Goal: Information Seeking & Learning: Check status

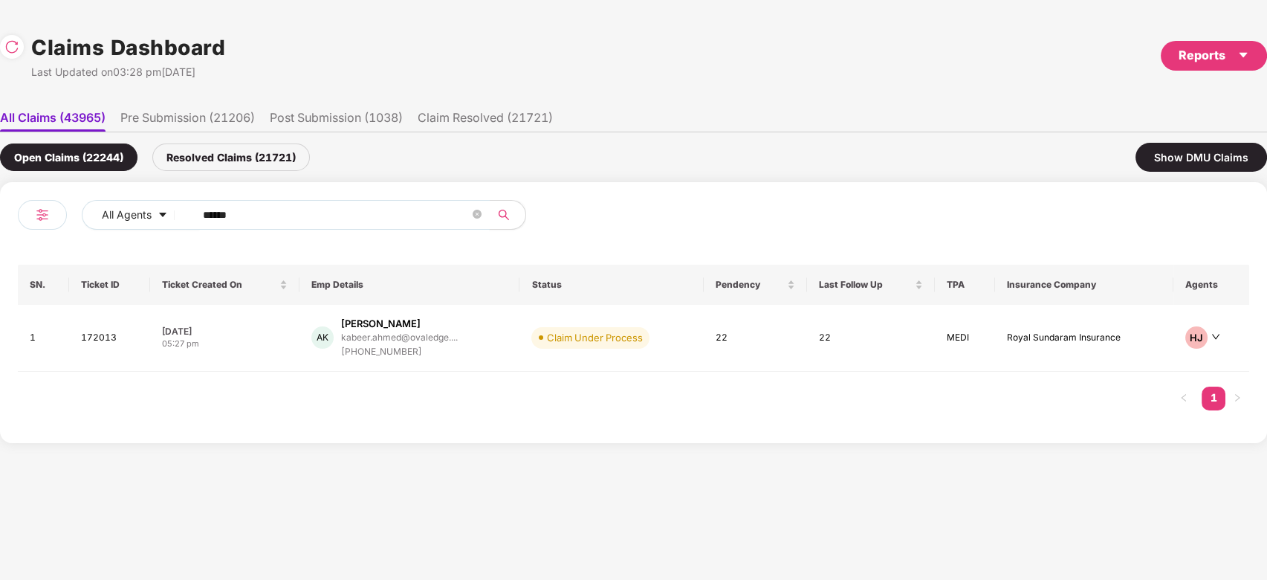
click at [330, 215] on input "******" at bounding box center [336, 215] width 267 height 22
paste input "text"
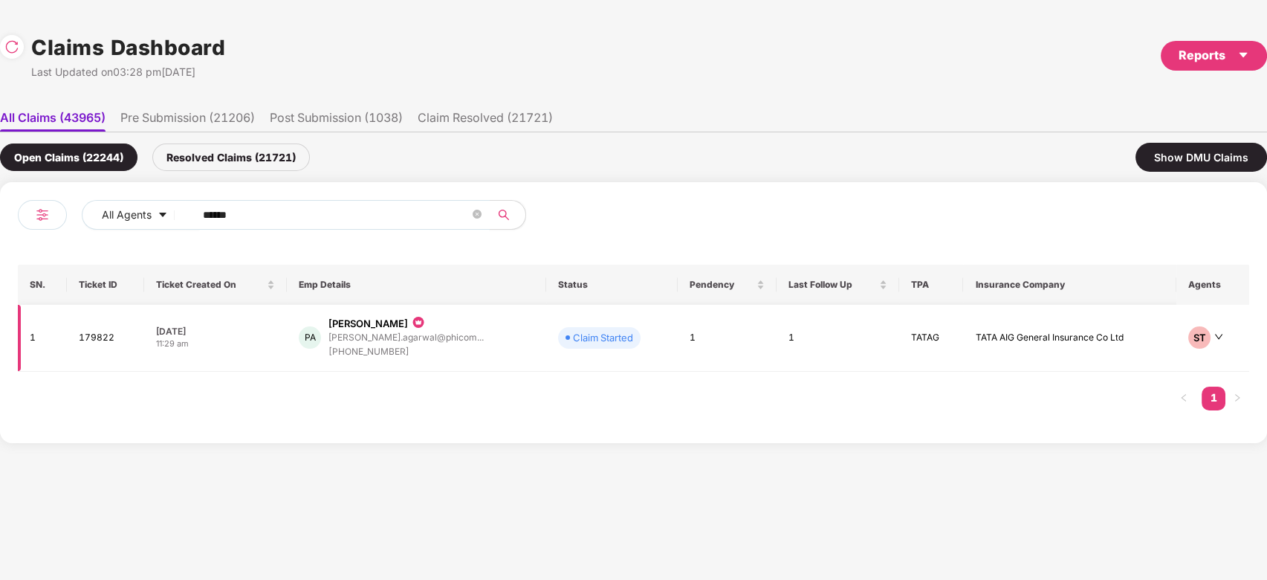
type input "******"
click at [546, 341] on td "Claim Started" at bounding box center [612, 338] width 132 height 67
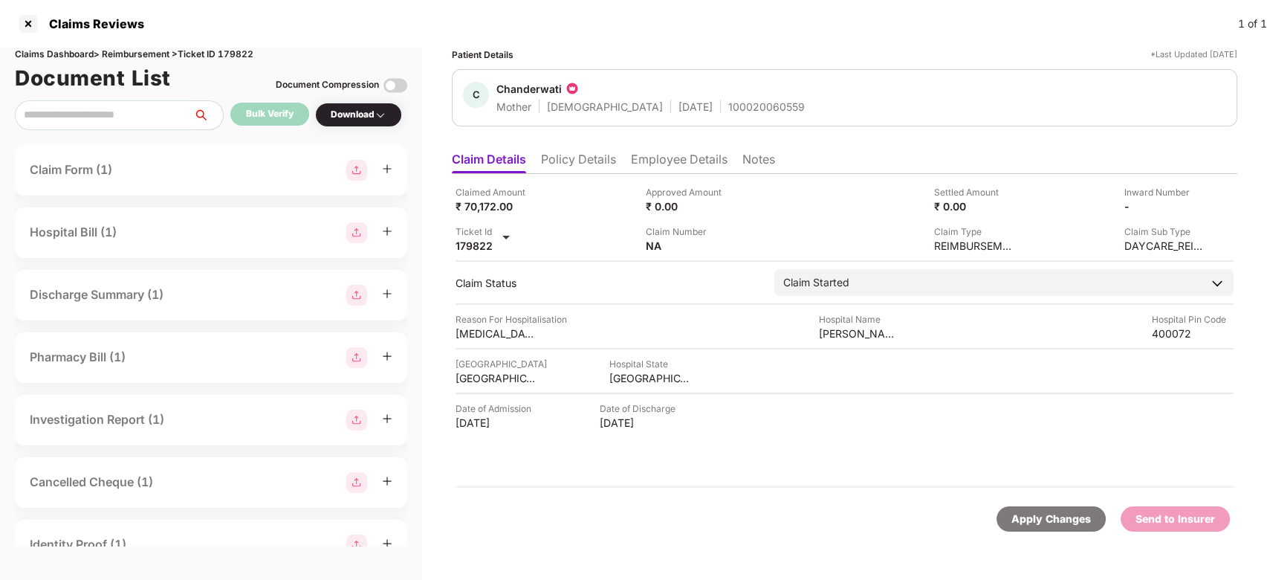
click at [390, 76] on img at bounding box center [396, 86] width 24 height 24
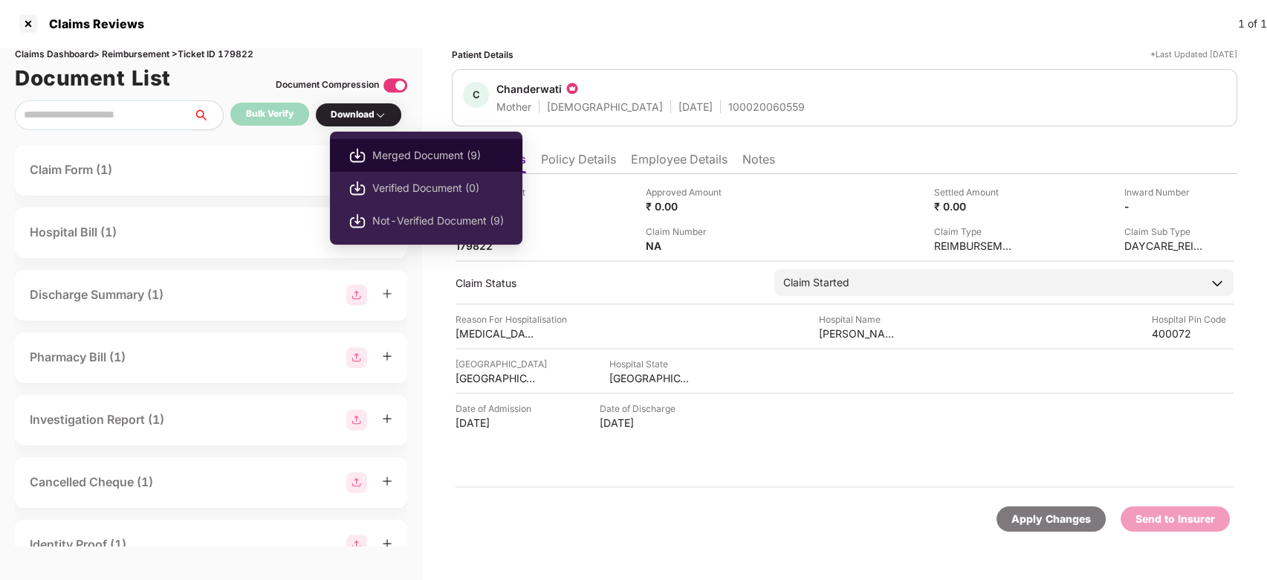
click at [416, 155] on span "Merged Document (9)" at bounding box center [438, 155] width 132 height 16
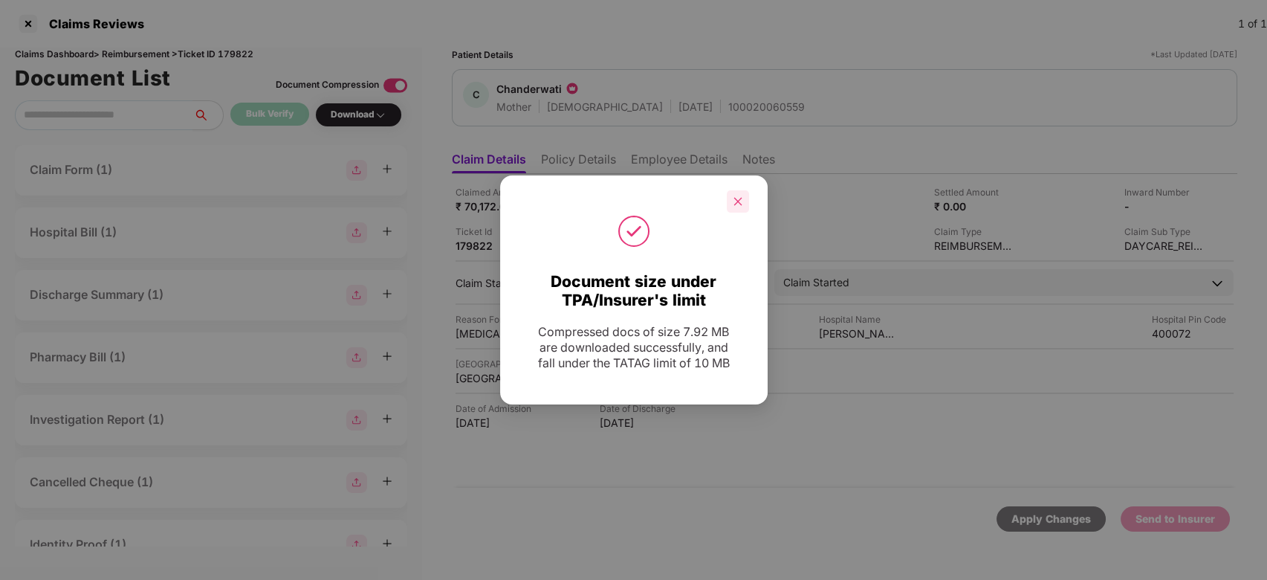
click at [743, 200] on div at bounding box center [738, 201] width 22 height 22
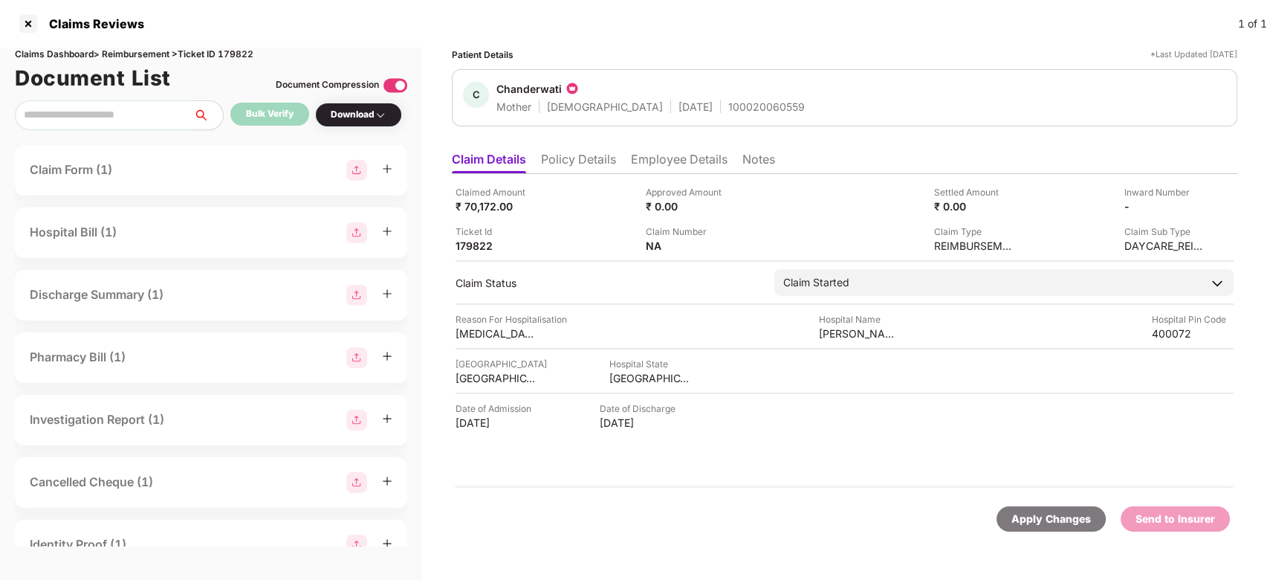
click at [661, 155] on li "Employee Details" at bounding box center [679, 163] width 97 height 22
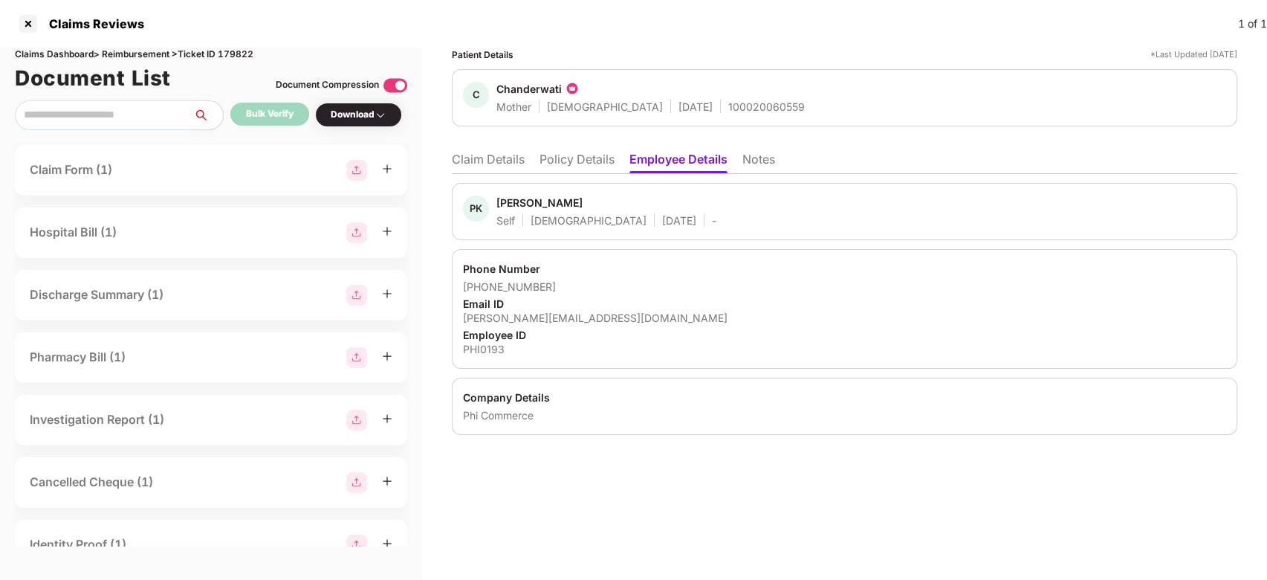
click at [537, 316] on div "[PERSON_NAME][EMAIL_ADDRESS][DOMAIN_NAME]" at bounding box center [844, 318] width 763 height 14
copy div "[PERSON_NAME][EMAIL_ADDRESS][DOMAIN_NAME]"
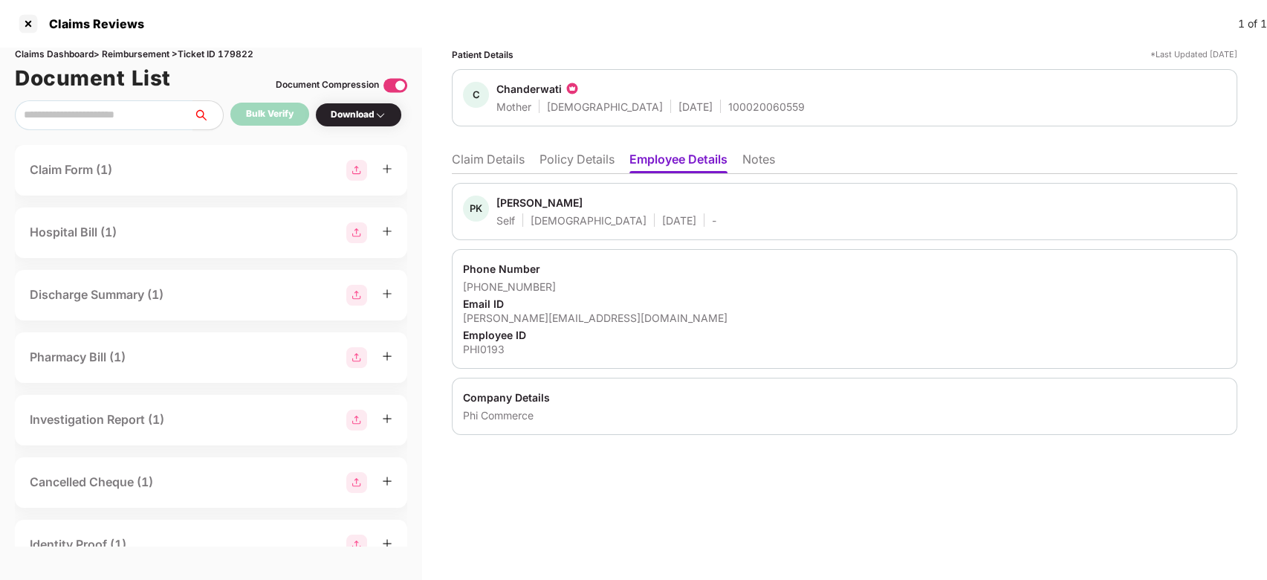
click at [728, 109] on div "100020060559" at bounding box center [766, 107] width 77 height 14
click at [497, 159] on li "Claim Details" at bounding box center [488, 163] width 73 height 22
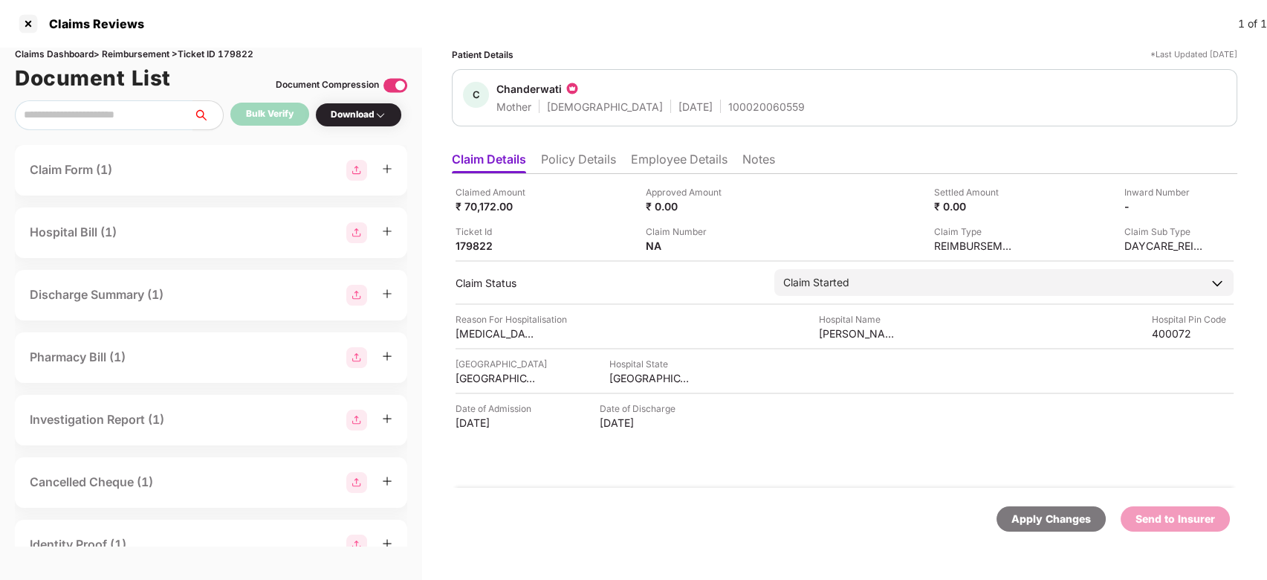
click at [521, 90] on div "Chanderwati" at bounding box center [529, 89] width 65 height 14
copy div "Chanderwati"
click at [521, 90] on div "Chanderwati" at bounding box center [529, 89] width 65 height 14
click at [665, 175] on div "Claimed Amount ₹ 70,172.00 Approved Amount ₹ 0.00 Settled Amount ₹ 0.00 Inward …" at bounding box center [845, 331] width 786 height 314
click at [672, 170] on li "Employee Details" at bounding box center [679, 163] width 97 height 22
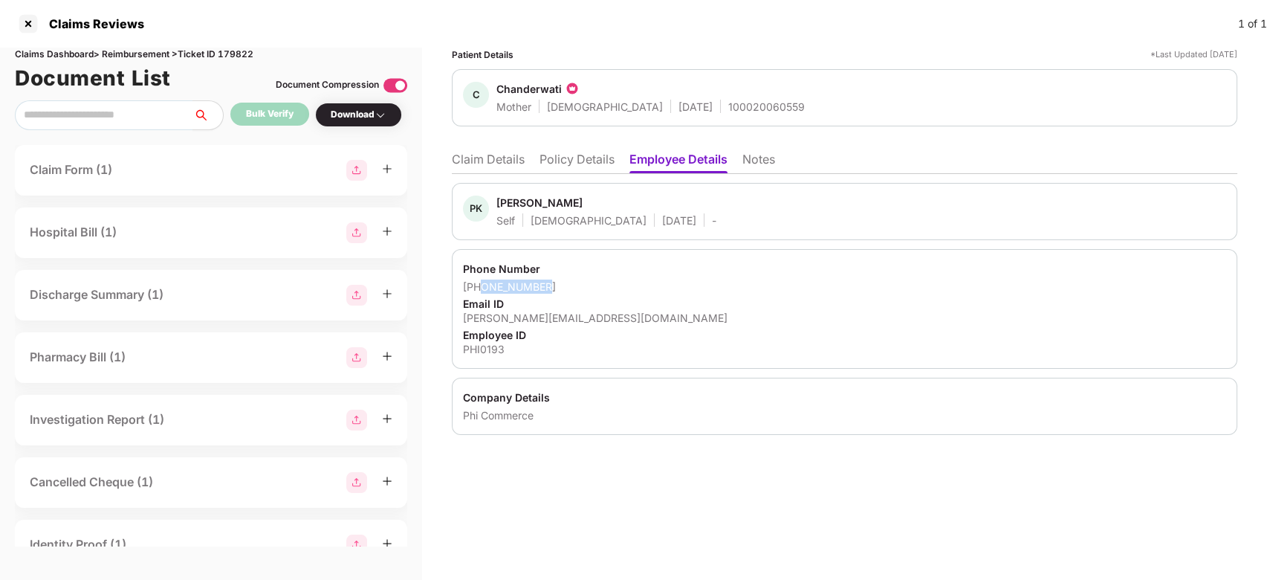
drag, startPoint x: 482, startPoint y: 285, endPoint x: 549, endPoint y: 288, distance: 67.7
click at [549, 288] on div "[PHONE_NUMBER]" at bounding box center [844, 286] width 763 height 14
copy div "9971126871"
click at [492, 165] on li "Claim Details" at bounding box center [488, 163] width 73 height 22
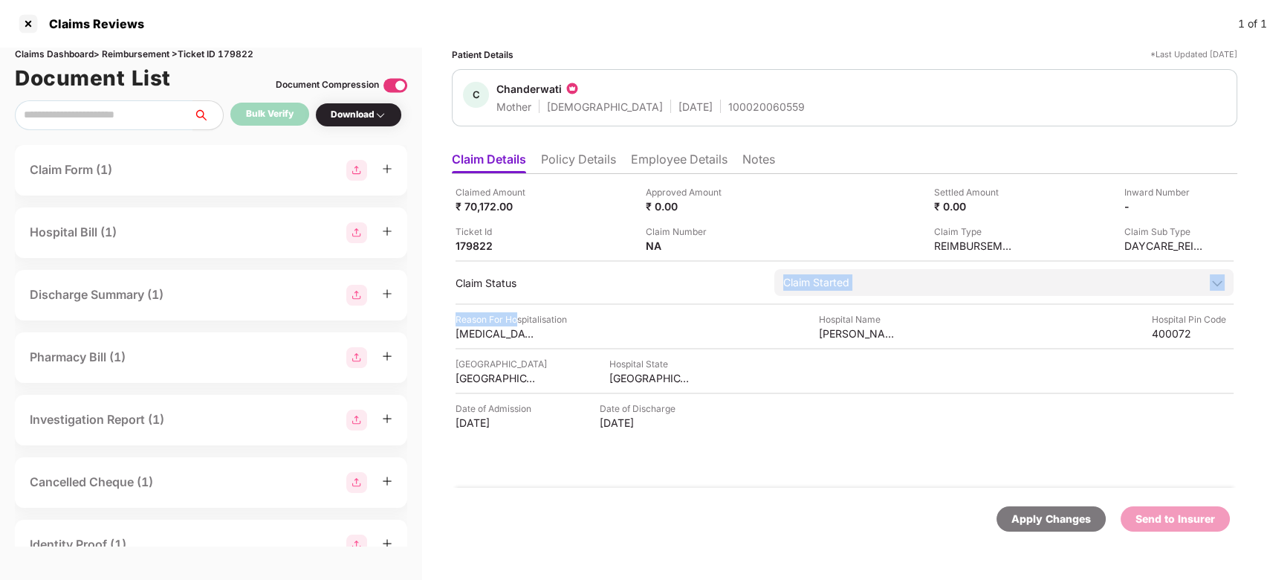
drag, startPoint x: 518, startPoint y: 317, endPoint x: 517, endPoint y: 302, distance: 14.9
click at [517, 302] on div "Claimed Amount ₹ 70,172.00 Approved Amount ₹ 0.00 Settled Amount ₹ 0.00 Inward …" at bounding box center [845, 331] width 786 height 314
click at [500, 334] on div "[MEDICAL_DATA] Chart" at bounding box center [497, 333] width 82 height 14
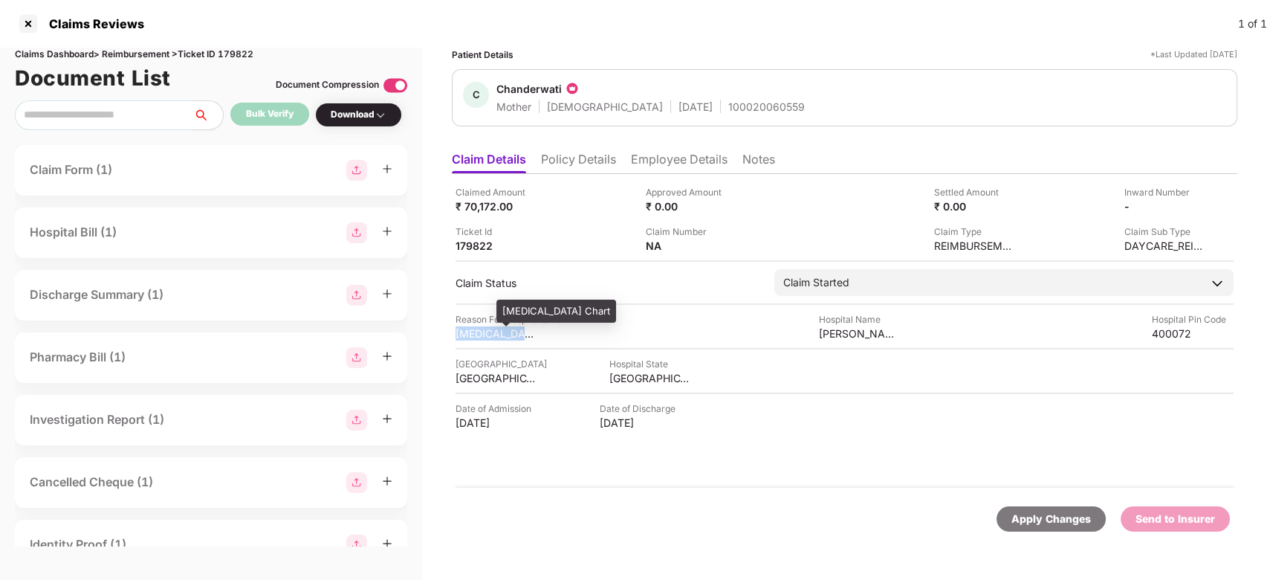
copy div "[MEDICAL_DATA] Chart"
click at [1169, 334] on div "400072" at bounding box center [1193, 333] width 82 height 14
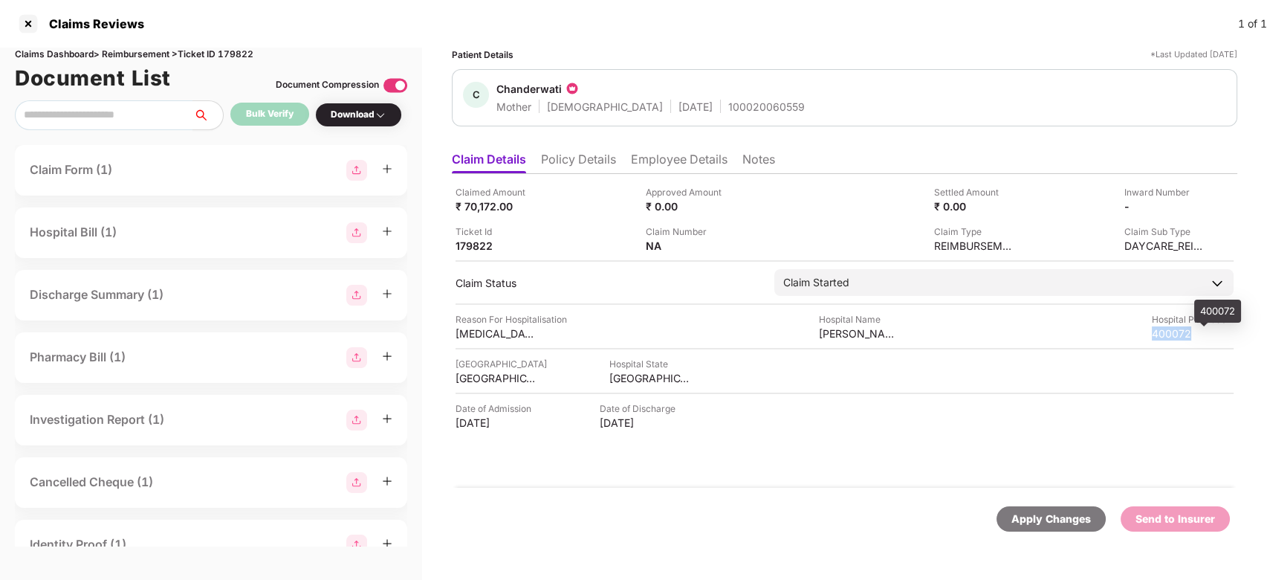
copy div "400072"
click at [1169, 334] on div "400072" at bounding box center [1193, 333] width 82 height 14
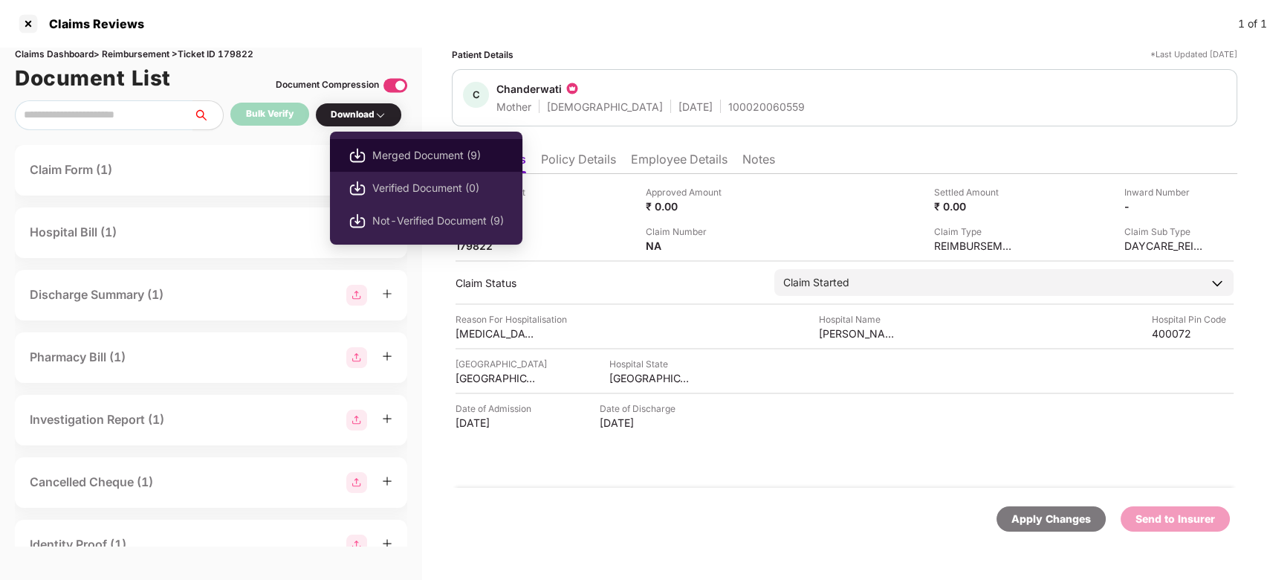
click at [420, 161] on span "Merged Document (9)" at bounding box center [438, 155] width 132 height 16
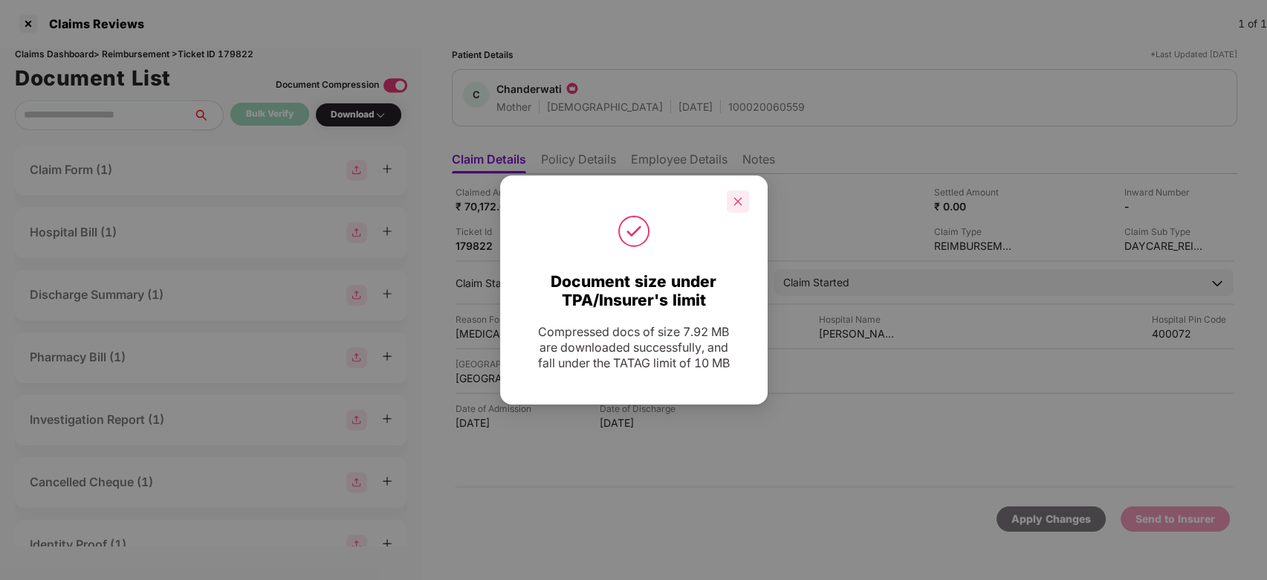
click at [740, 207] on div at bounding box center [738, 201] width 22 height 22
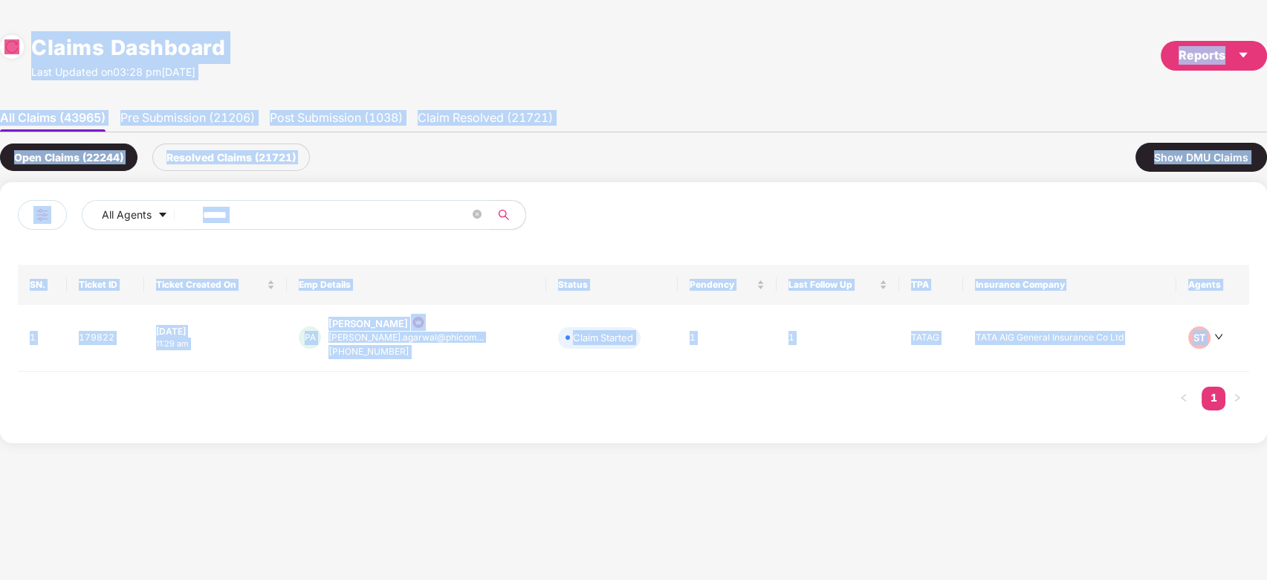
click at [377, 227] on span "******" at bounding box center [337, 215] width 305 height 30
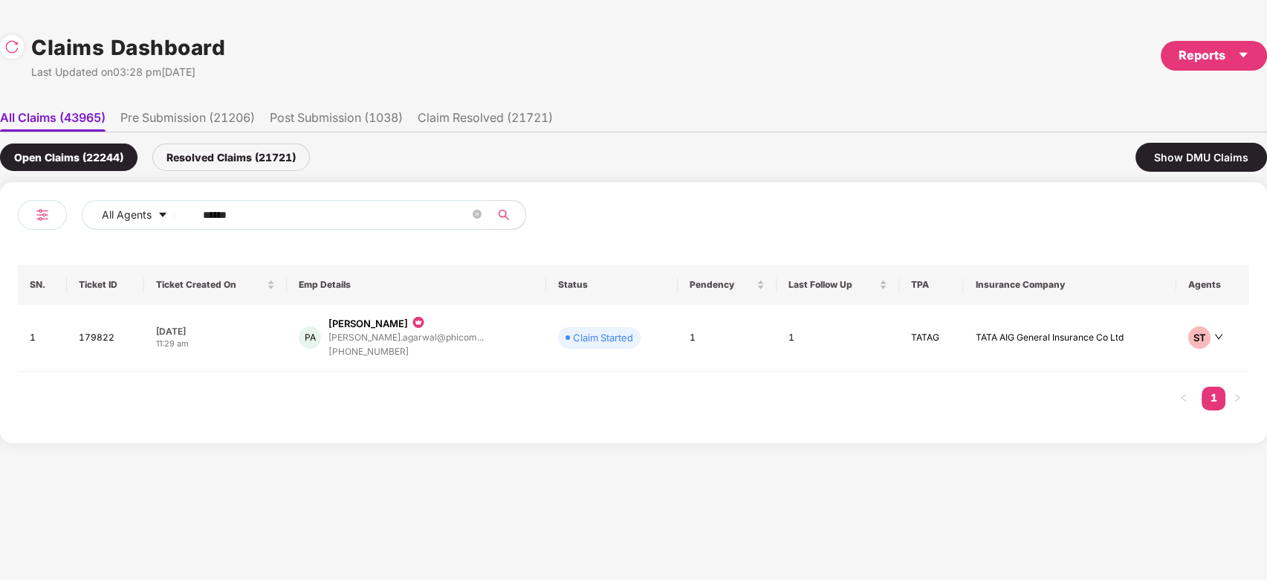
paste input "******"
paste input "text"
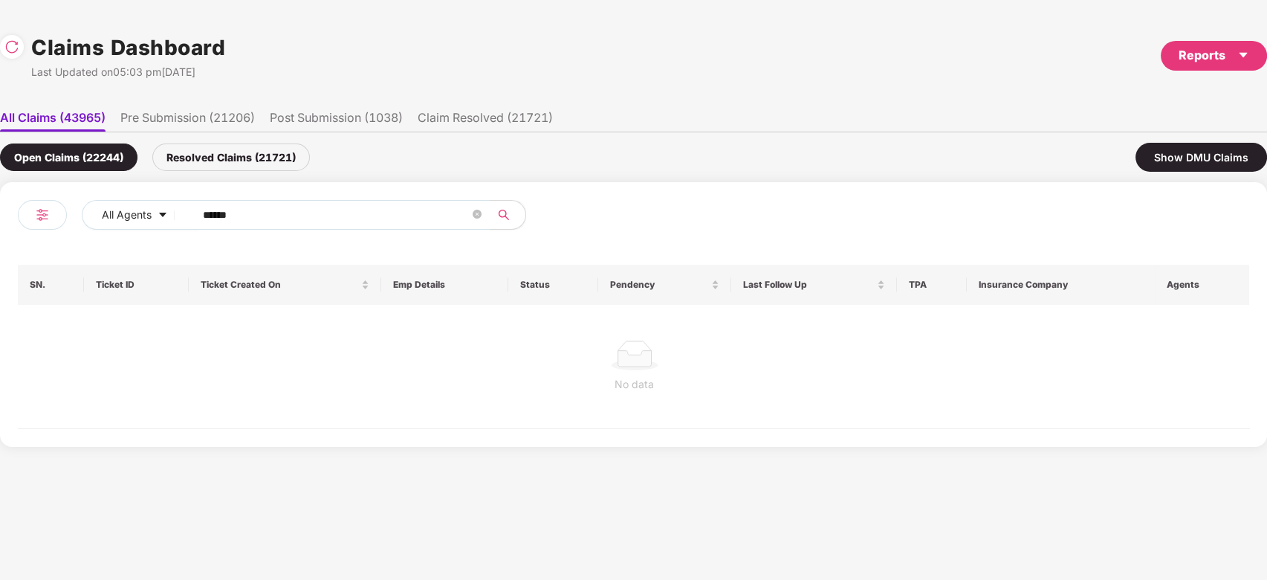
type input "******"
click at [488, 336] on div "No data" at bounding box center [634, 366] width 1233 height 123
click at [268, 155] on div "Resolved Claims (21721)" at bounding box center [231, 157] width 158 height 28
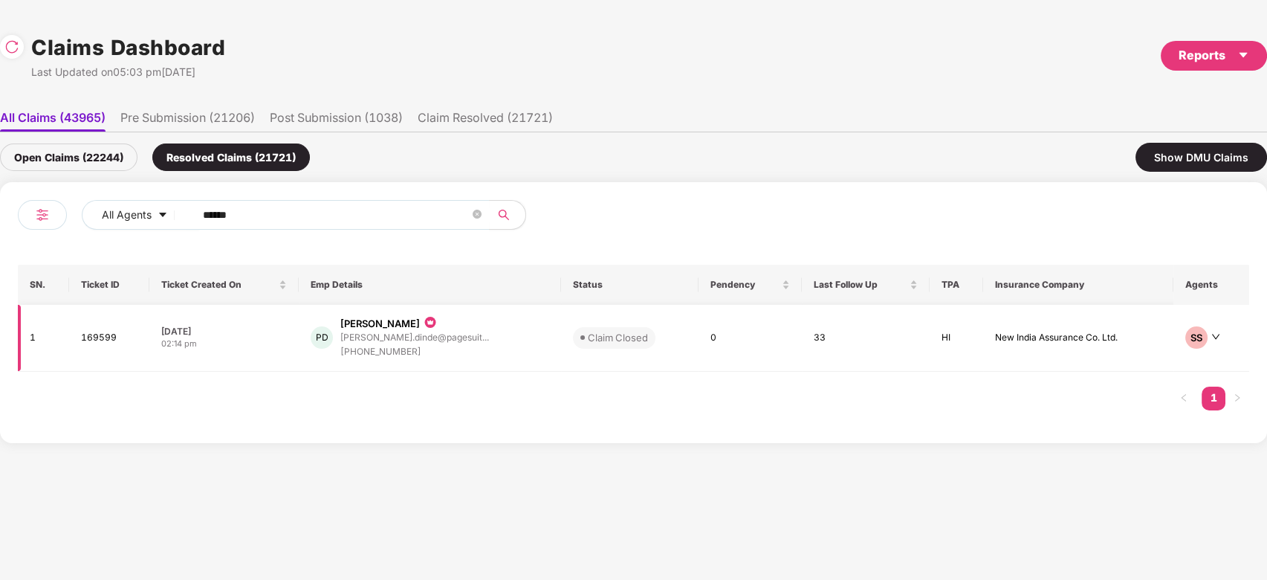
click at [511, 328] on div "PD [PERSON_NAME] [PERSON_NAME].dinde@pagesuit... [PHONE_NUMBER]" at bounding box center [430, 338] width 238 height 42
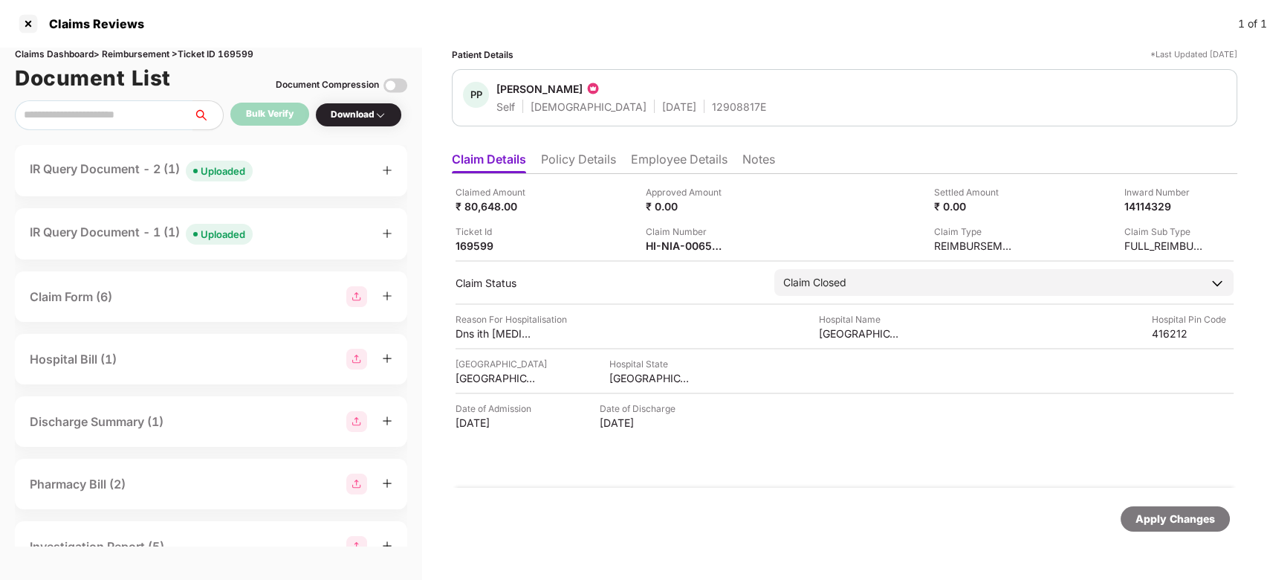
drag, startPoint x: 723, startPoint y: 170, endPoint x: 775, endPoint y: 159, distance: 53.9
click at [775, 159] on ul "Claim Details Policy Details Employee Details Notes" at bounding box center [845, 159] width 786 height 30
click at [775, 159] on li "Notes" at bounding box center [759, 163] width 33 height 22
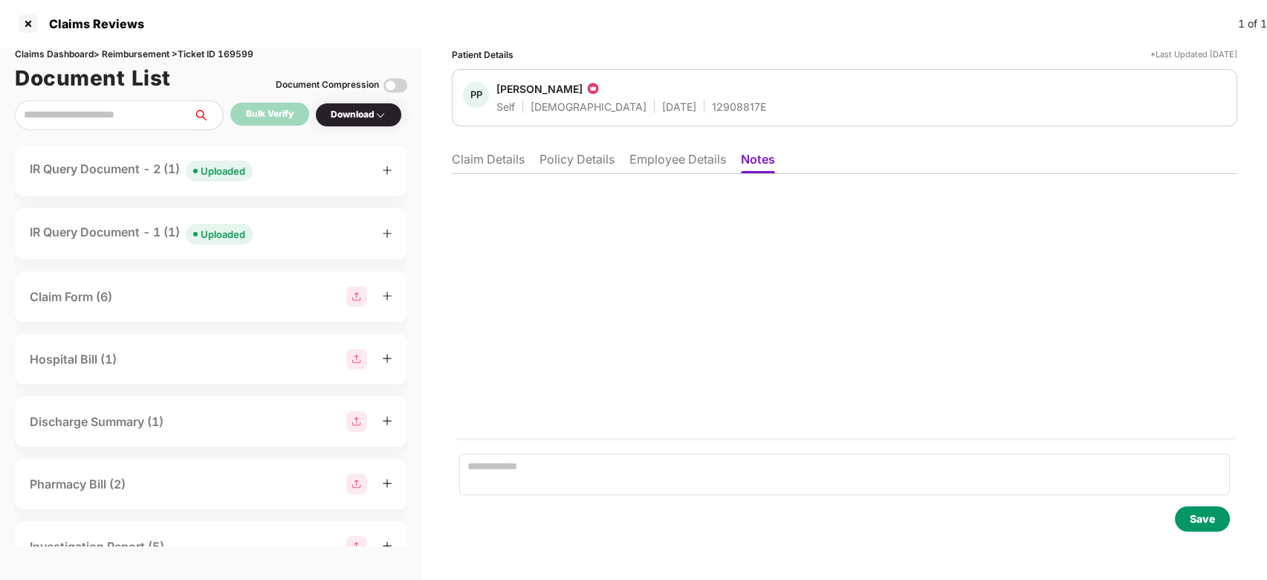
click at [488, 152] on li "Claim Details" at bounding box center [488, 163] width 73 height 22
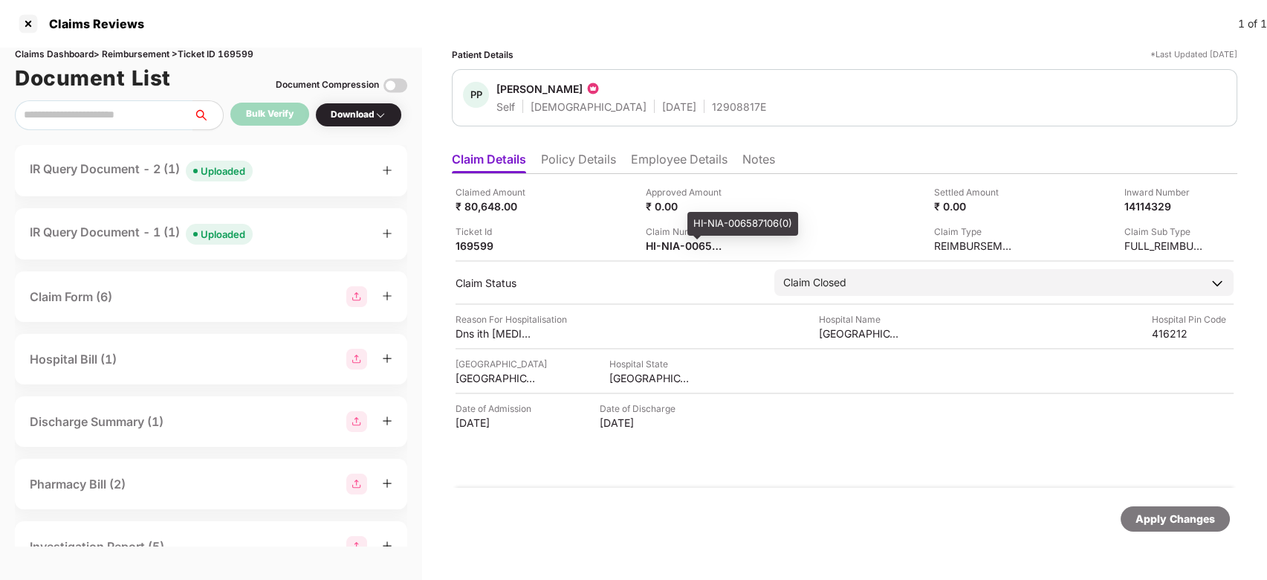
click at [703, 219] on div "HI-NIA-006587106(0)" at bounding box center [743, 224] width 111 height 24
copy div "HI-NIA-006587106"
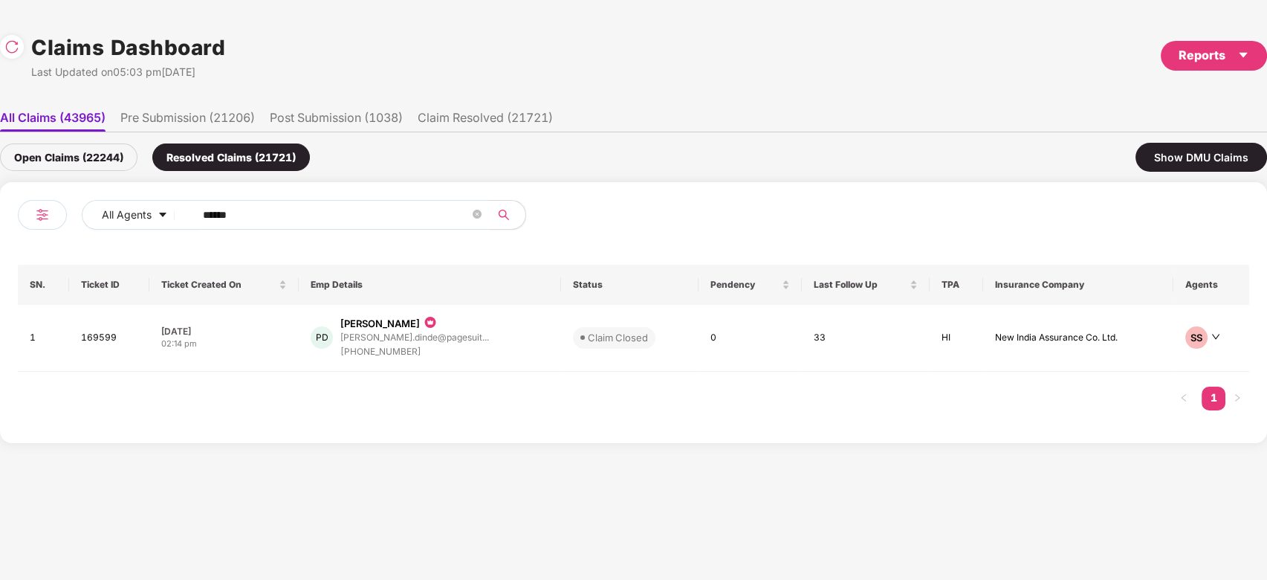
click at [270, 206] on input "******" at bounding box center [336, 215] width 267 height 22
paste input "text"
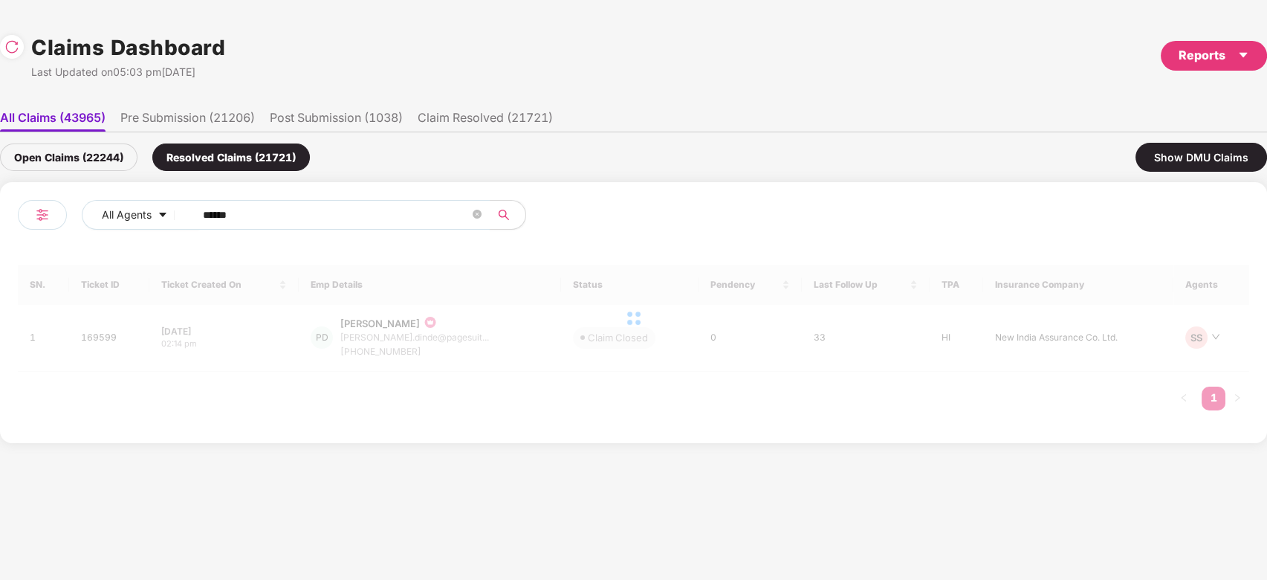
type input "******"
click at [87, 158] on div "Open Claims (22244)" at bounding box center [69, 157] width 138 height 28
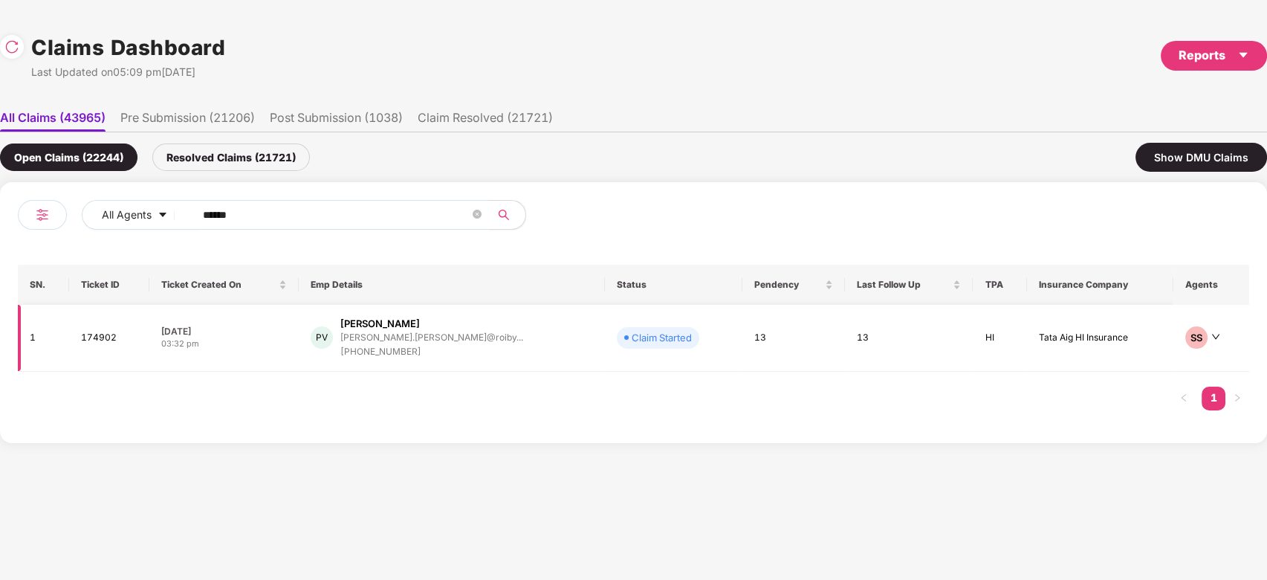
click at [529, 335] on div "PV [PERSON_NAME] [PERSON_NAME].[PERSON_NAME]@roiby... [PHONE_NUMBER]" at bounding box center [452, 338] width 282 height 42
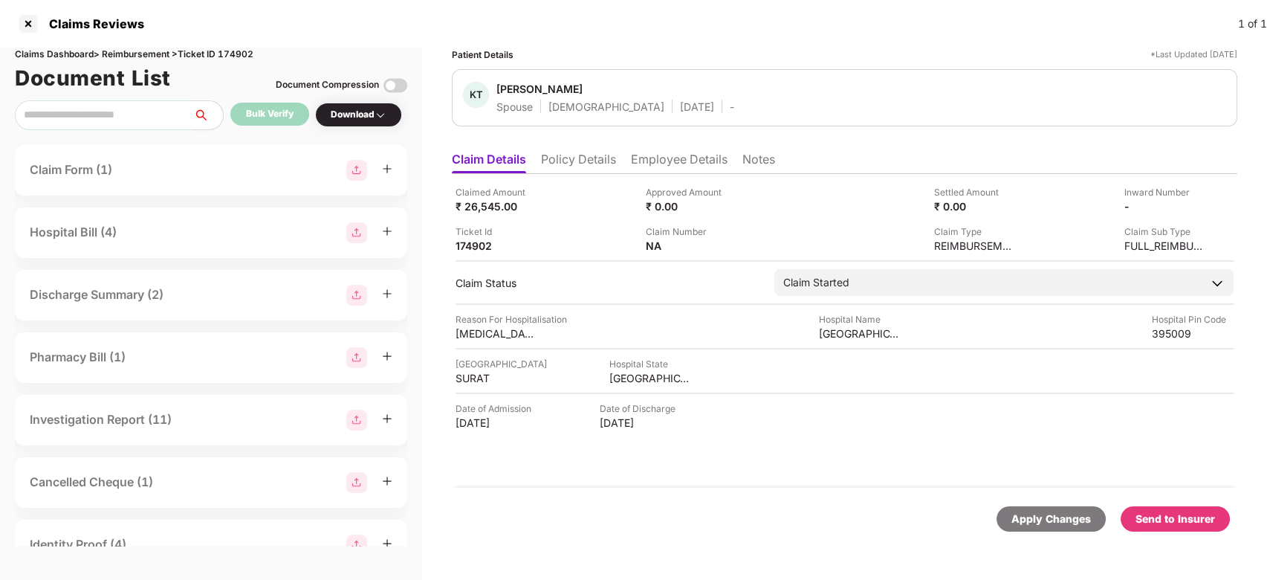
click at [395, 83] on img at bounding box center [396, 86] width 24 height 24
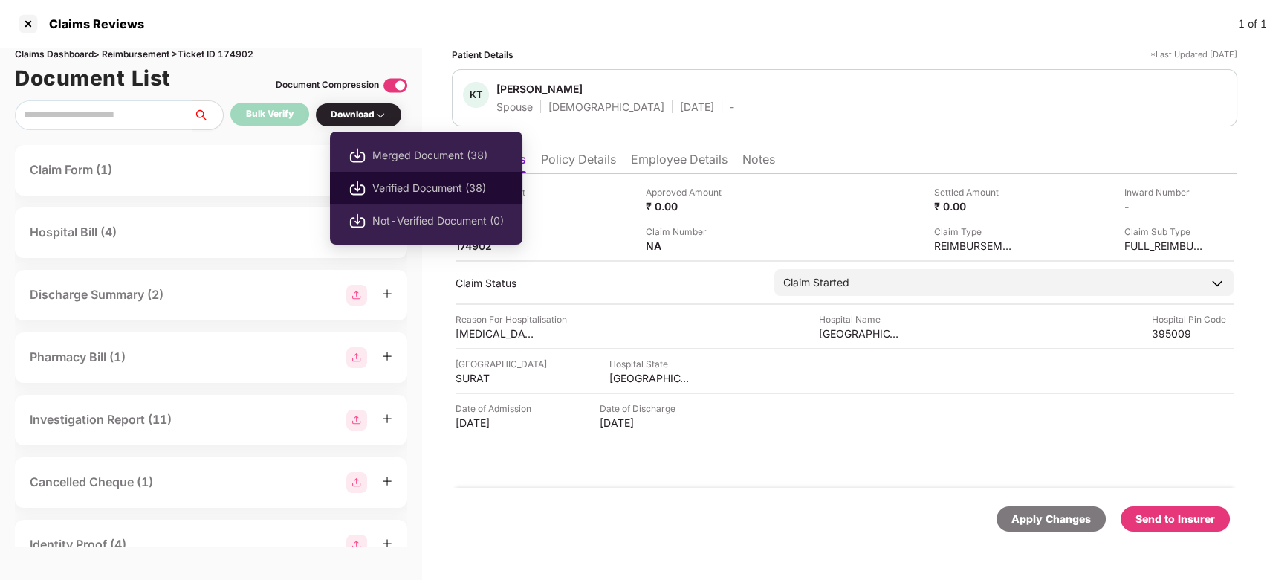
click at [421, 194] on span "Verified Document (38)" at bounding box center [438, 188] width 132 height 16
